Goal: Entertainment & Leisure: Browse casually

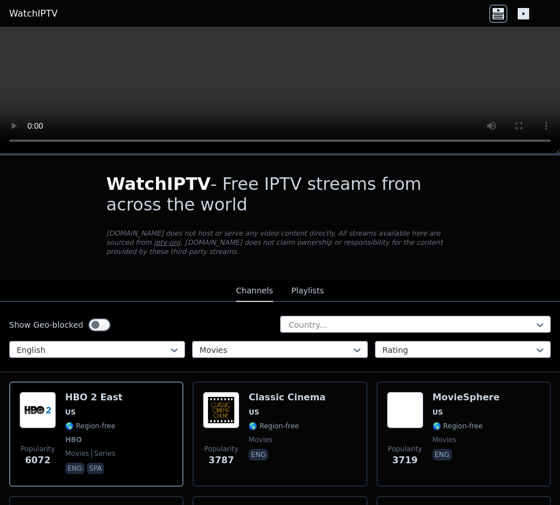
click at [436, 421] on span "🌎 Region-free" at bounding box center [458, 425] width 50 height 9
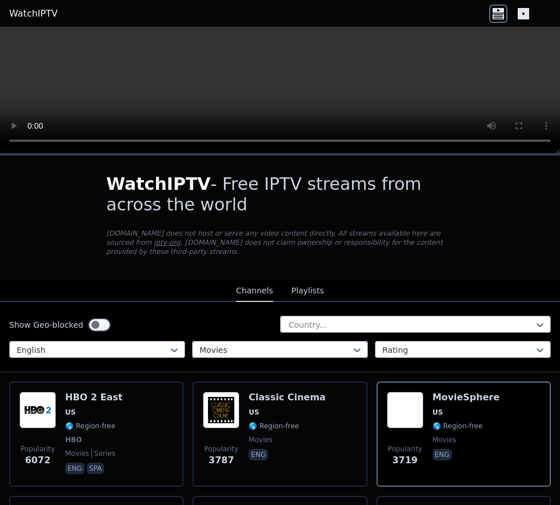
click at [82, 408] on span "US" at bounding box center [93, 412] width 57 height 9
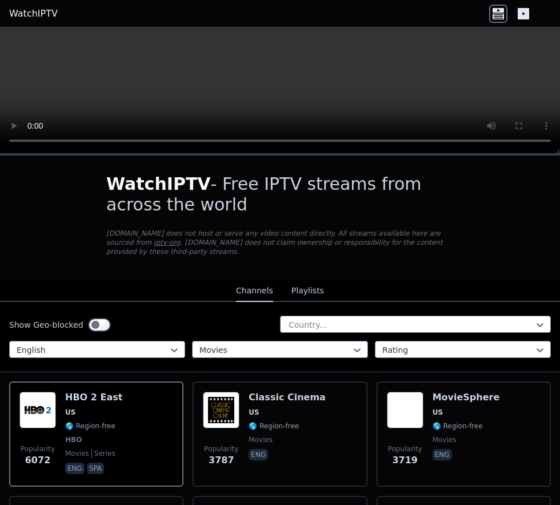
click at [438, 421] on span "🌎 Region-free" at bounding box center [458, 425] width 50 height 9
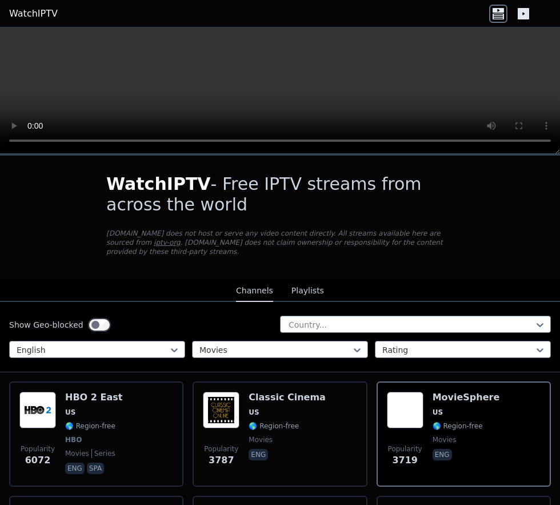
click at [118, 408] on div "Popularity 6072 HBO 2 East US 🌎 Region-free HBO movies series eng spa" at bounding box center [96, 434] width 154 height 85
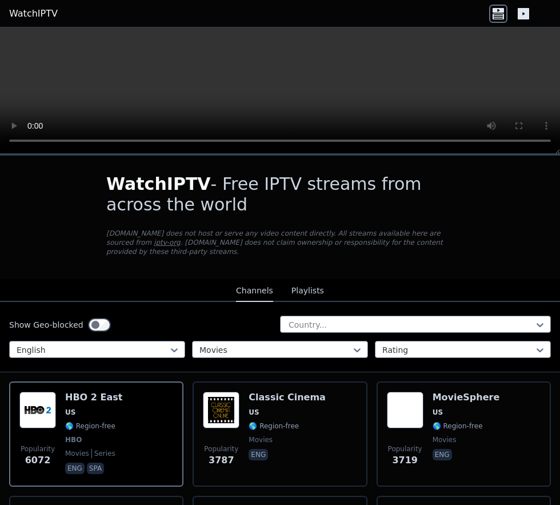
click at [460, 421] on span "🌎 Region-free" at bounding box center [458, 425] width 50 height 9
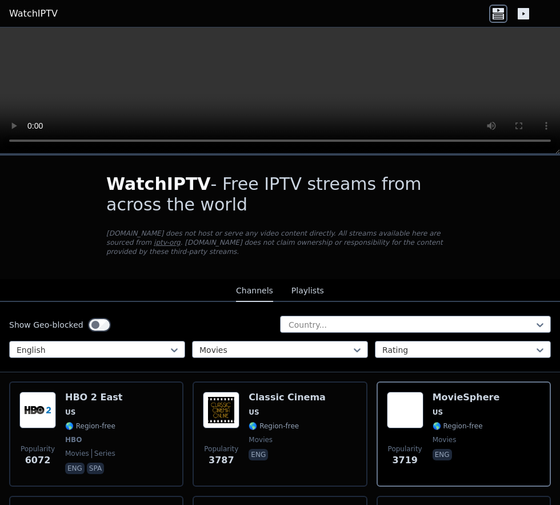
click at [98, 421] on span "🌎 Region-free" at bounding box center [90, 425] width 50 height 9
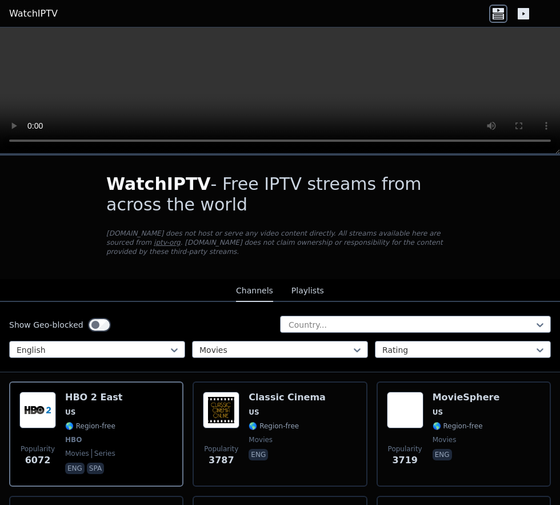
click at [433, 408] on span "US" at bounding box center [438, 412] width 10 height 9
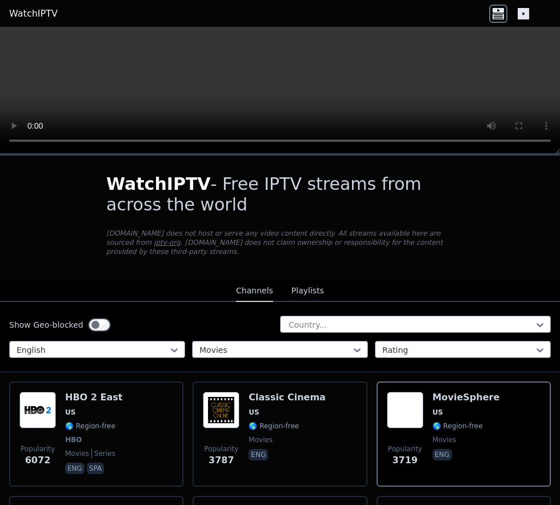
click at [113, 432] on div "Popularity 6072 HBO 2 East US 🌎 Region-free HBO movies series eng spa" at bounding box center [96, 434] width 154 height 85
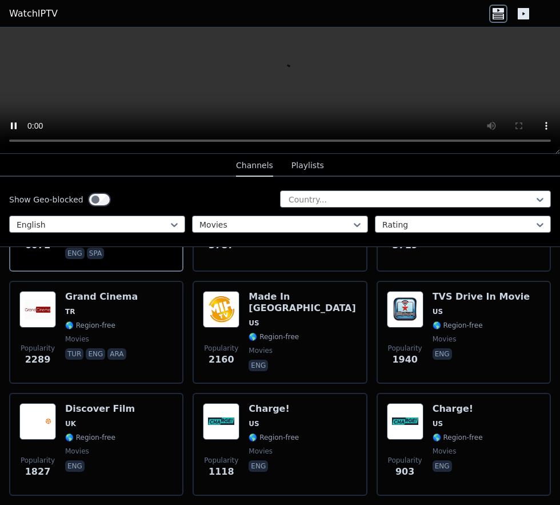
scroll to position [229, 0]
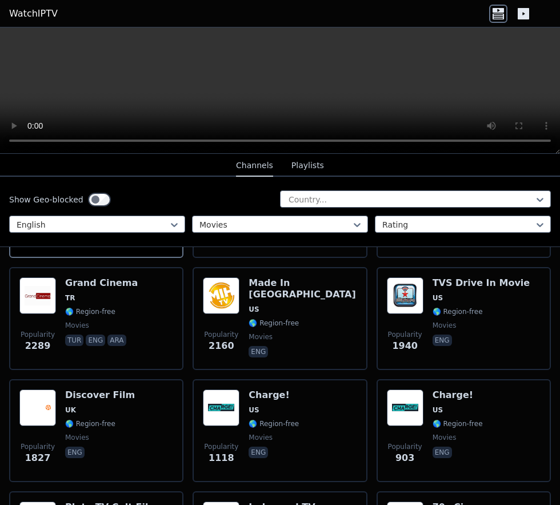
click at [59, 413] on div "Popularity 1827 Discover Film UK 🌎 Region-free movies eng" at bounding box center [96, 430] width 154 height 82
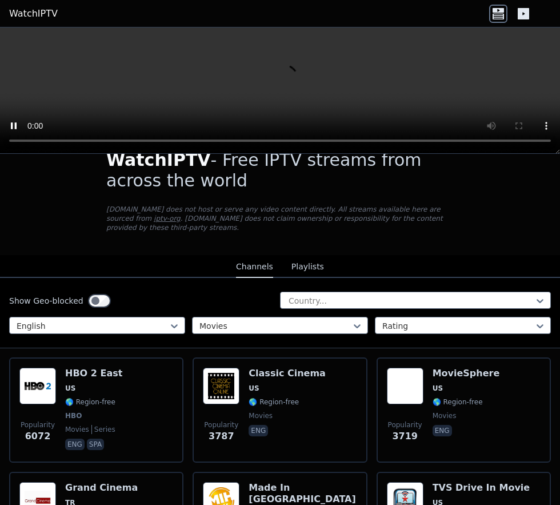
scroll to position [0, 0]
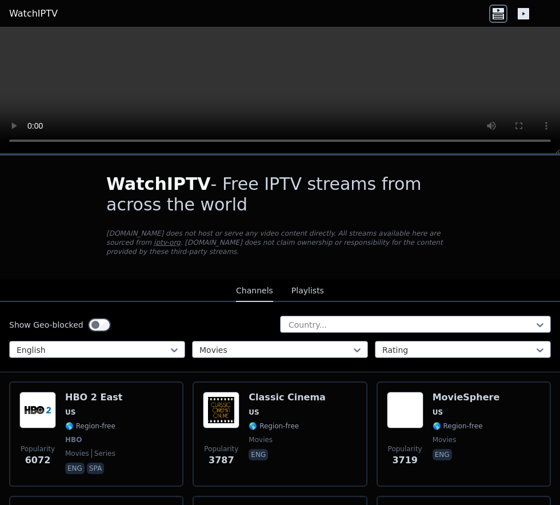
click at [69, 421] on span "🌎 Region-free" at bounding box center [90, 425] width 50 height 9
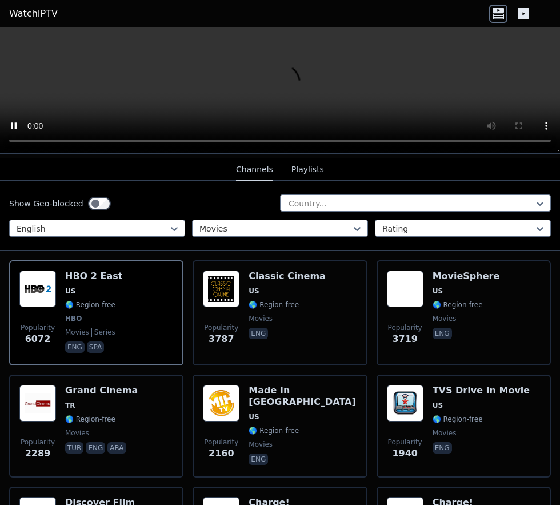
scroll to position [123, 0]
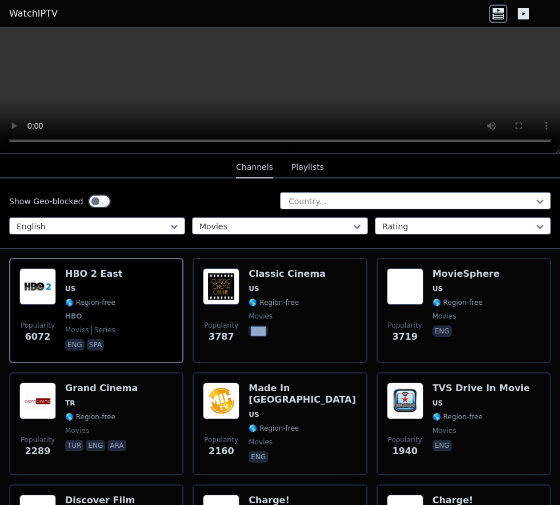
click at [87, 298] on span "🌎 Region-free" at bounding box center [90, 302] width 50 height 9
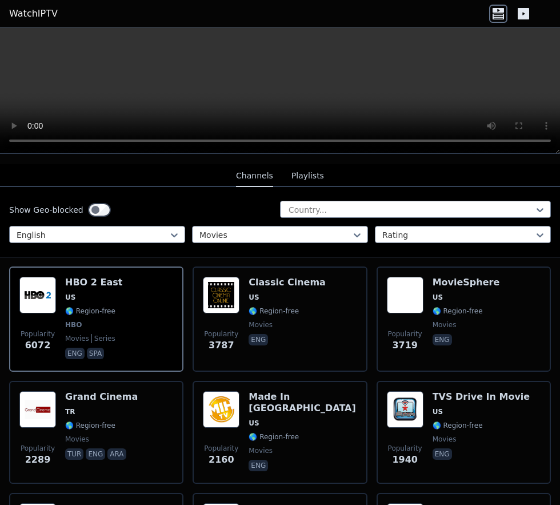
scroll to position [114, 0]
